Goal: Navigation & Orientation: Find specific page/section

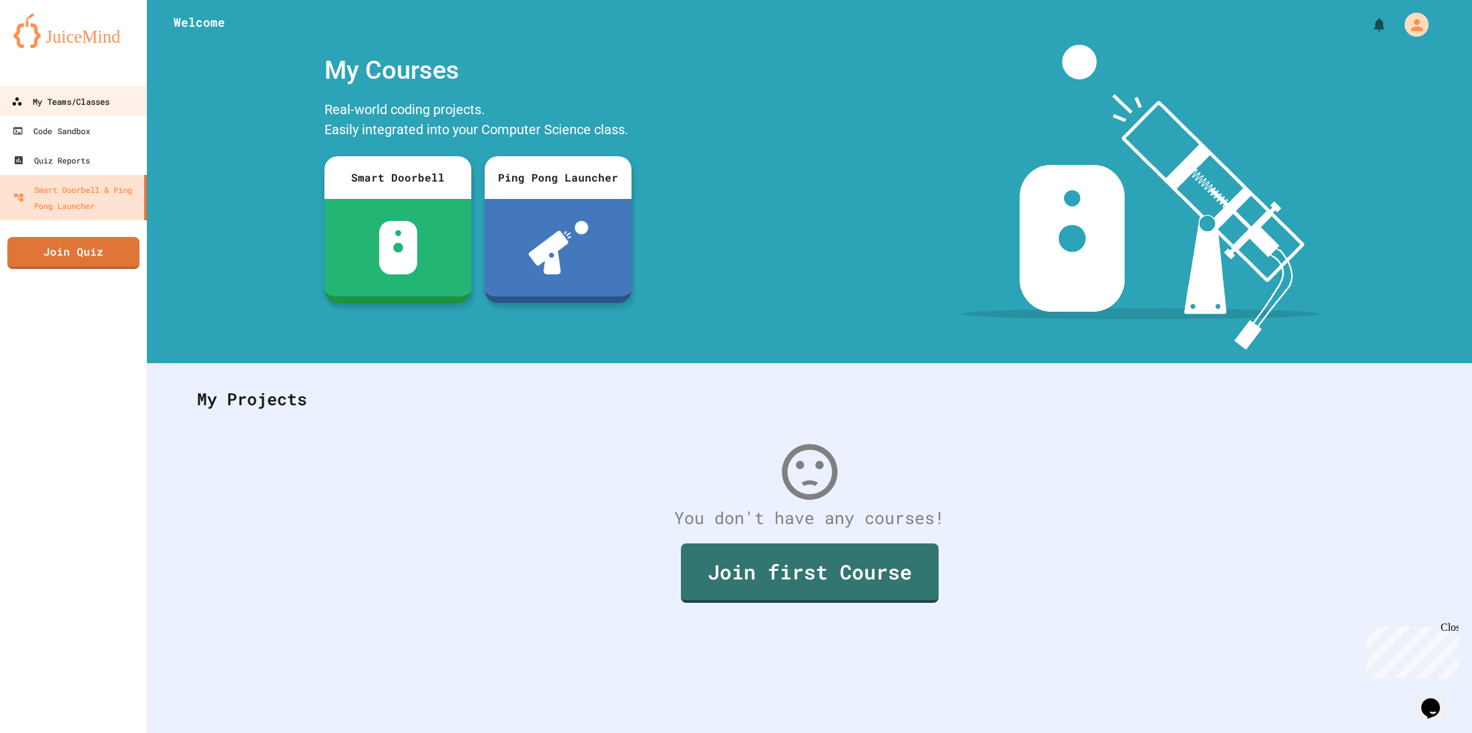
click at [59, 92] on link "My Teams/Classes" at bounding box center [74, 101] width 152 height 30
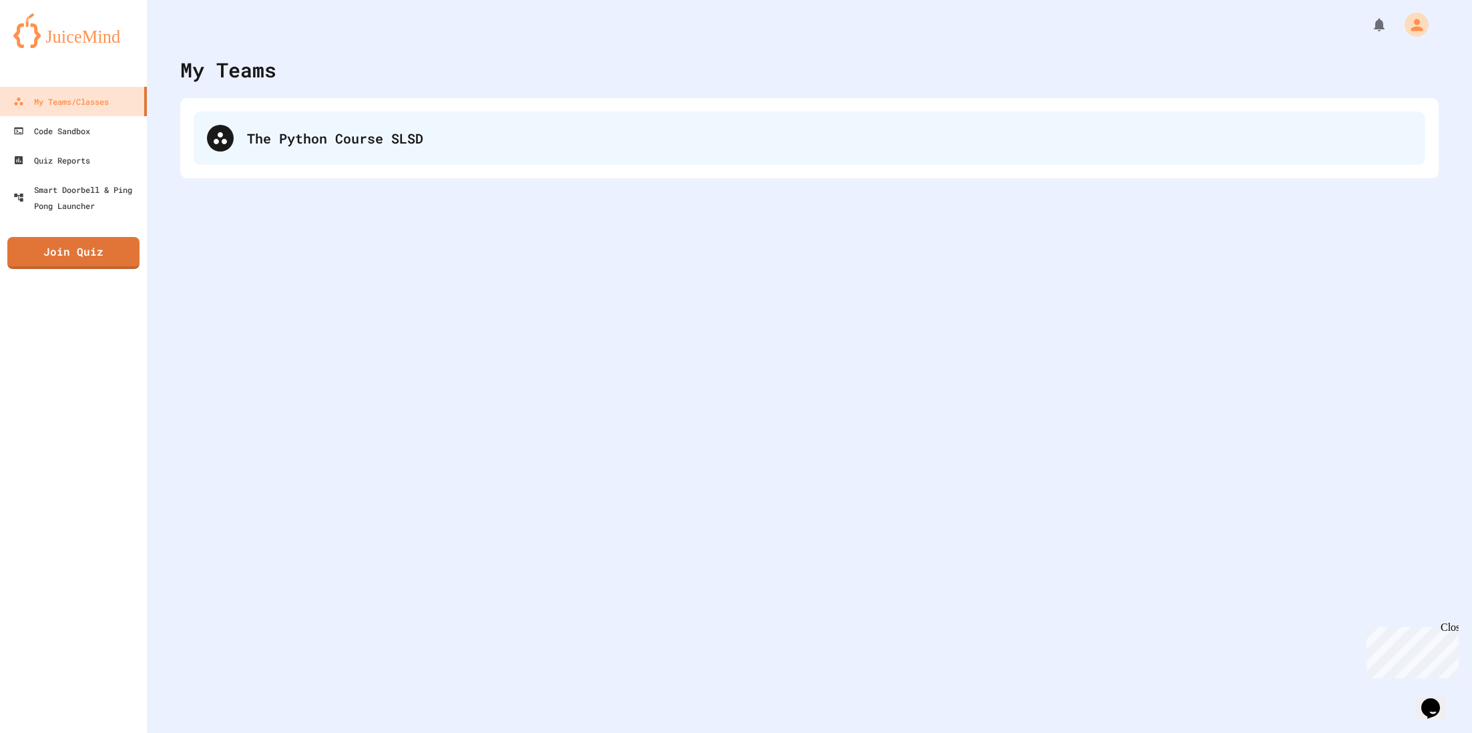
click at [344, 154] on div "The Python Course SLSD" at bounding box center [810, 137] width 1232 height 53
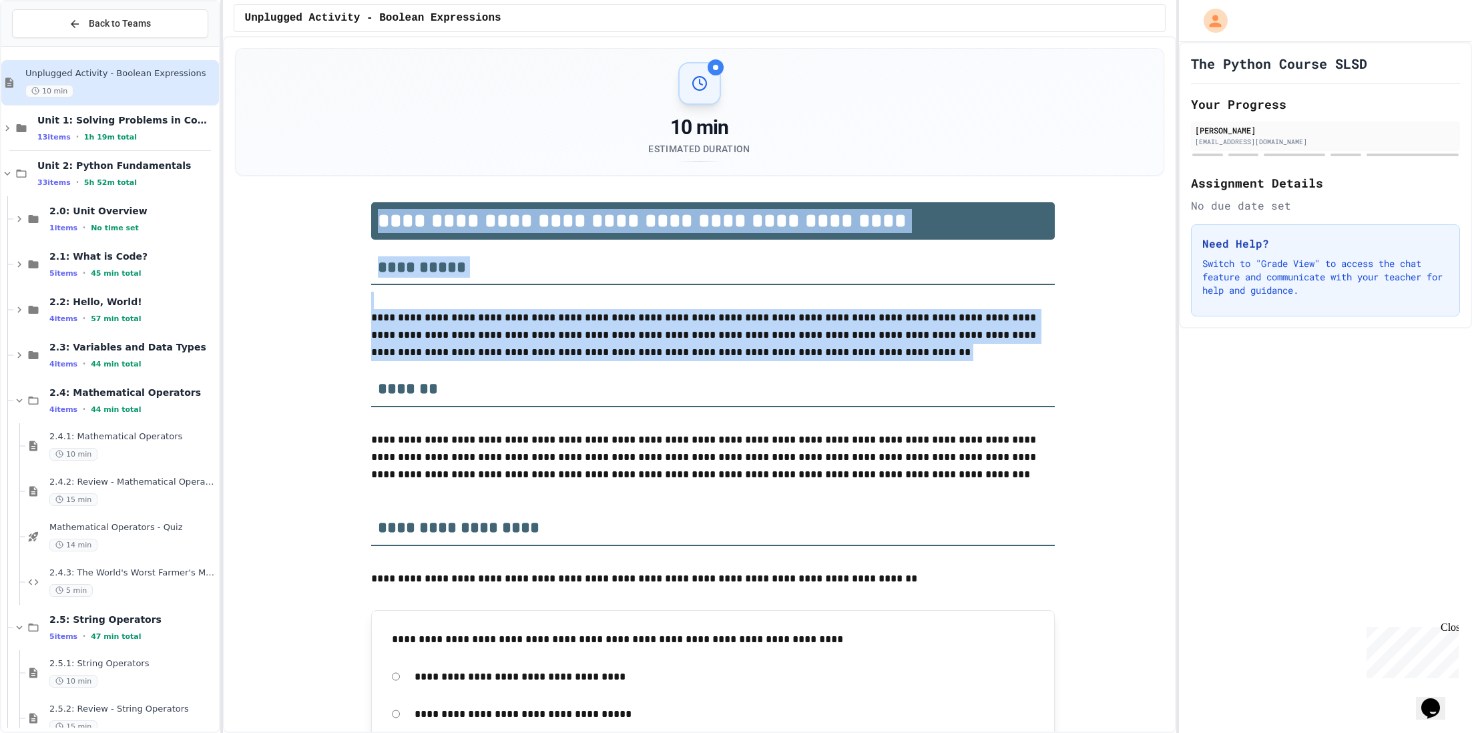
drag, startPoint x: 257, startPoint y: 391, endPoint x: 734, endPoint y: 172, distance: 524.9
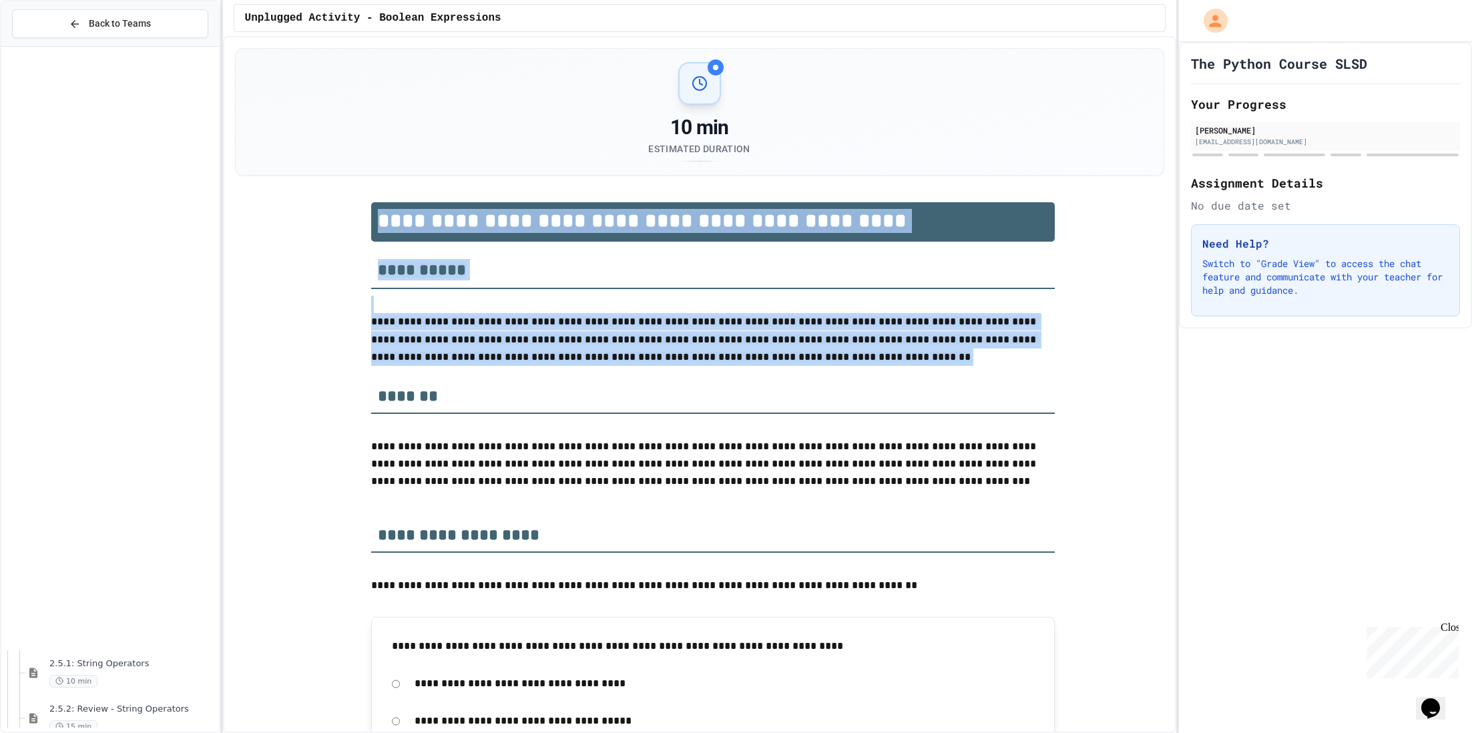
scroll to position [657, 0]
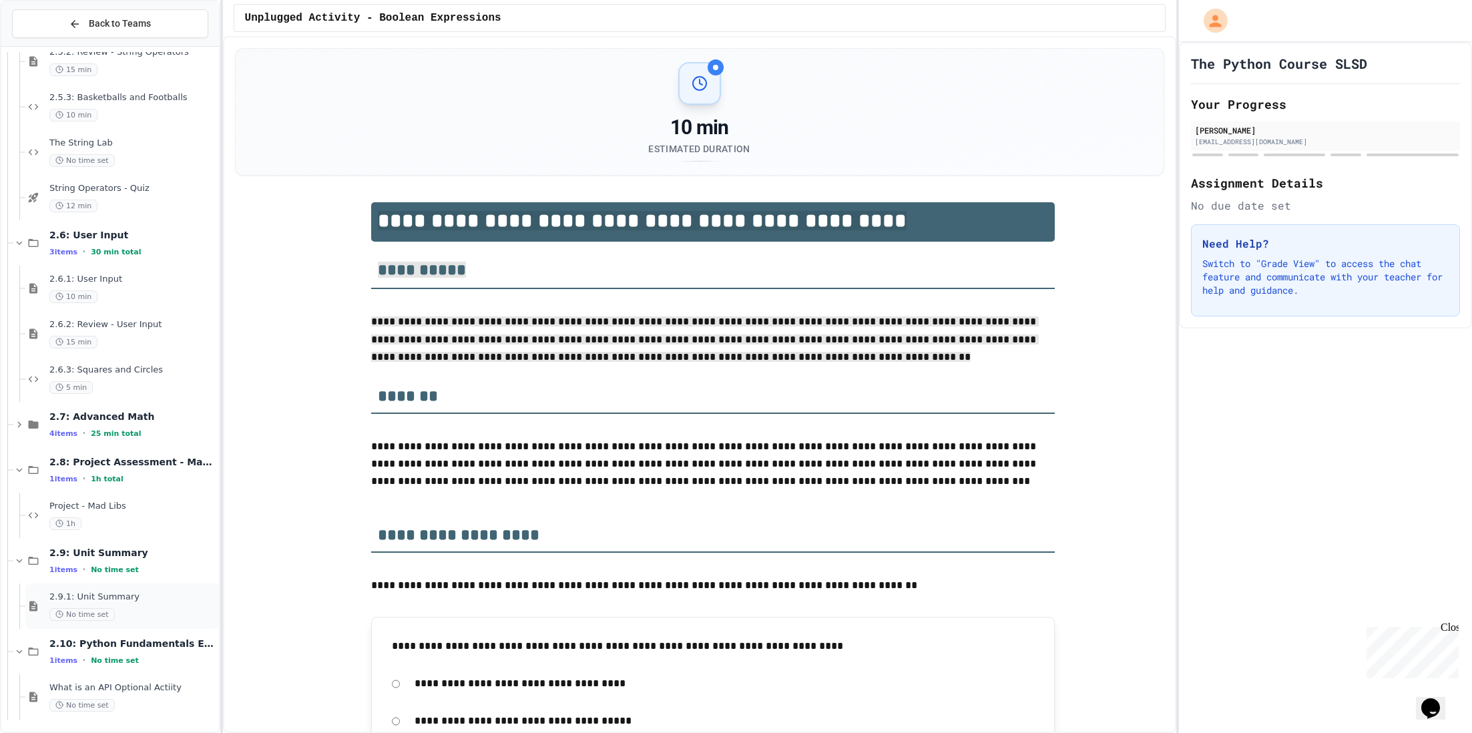
click at [132, 608] on div "No time set" at bounding box center [132, 614] width 167 height 13
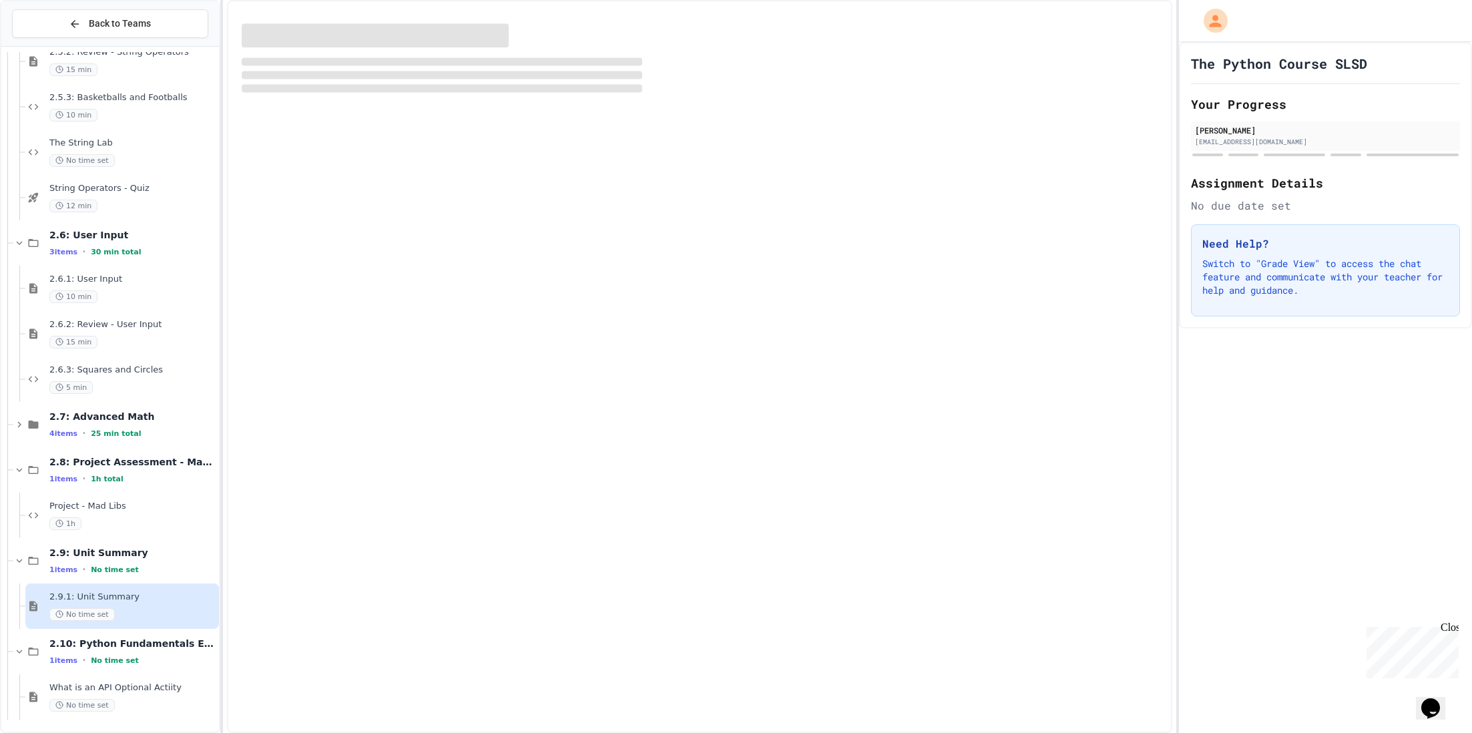
scroll to position [641, 0]
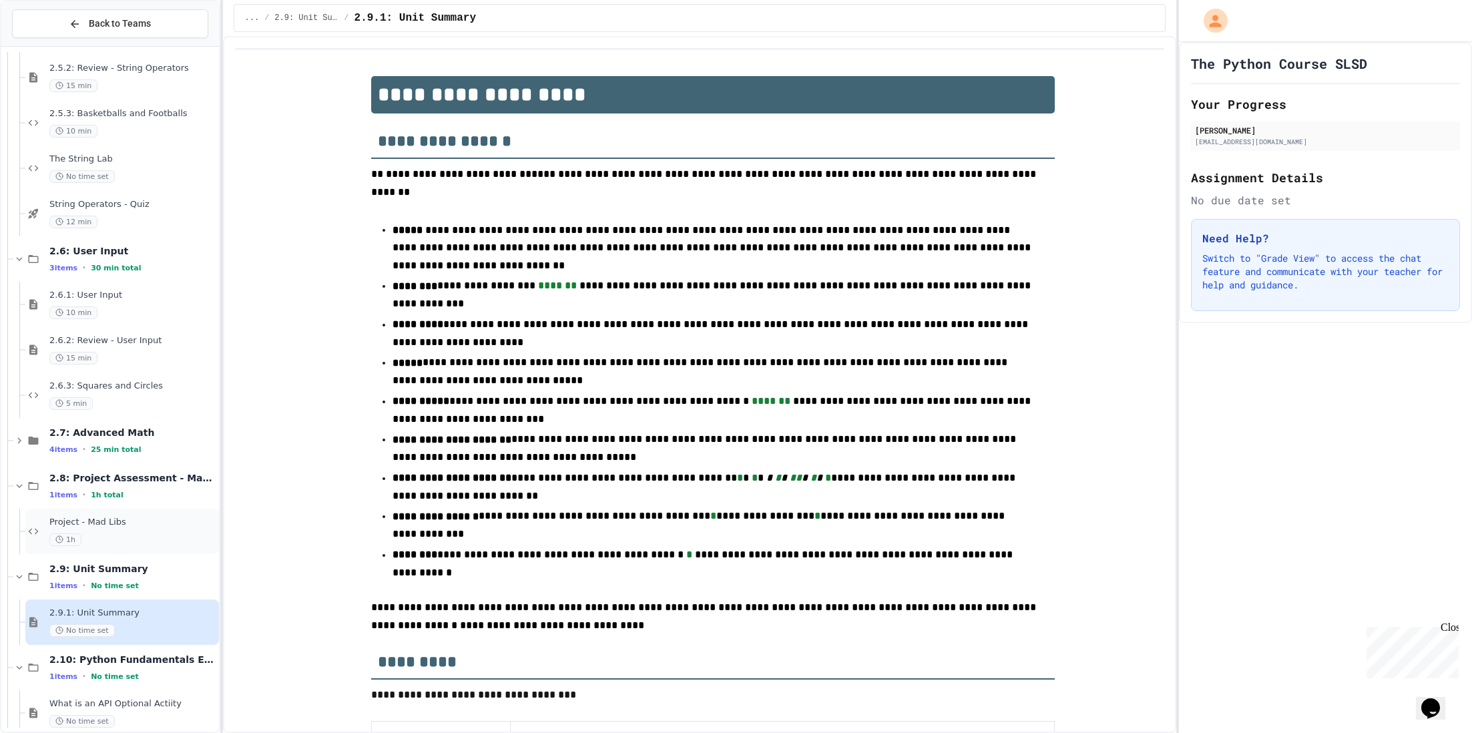
click at [150, 541] on div "1h" at bounding box center [132, 539] width 167 height 13
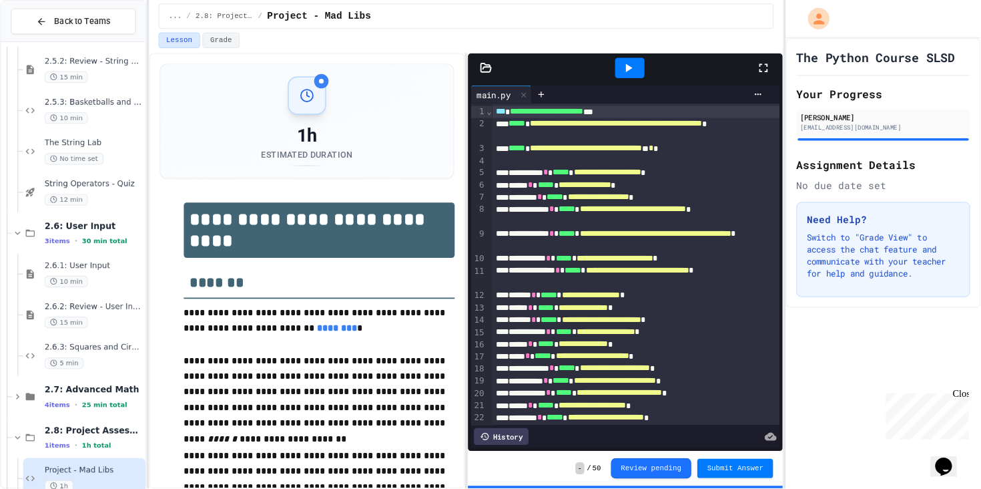
scroll to position [641, 0]
